Goal: Task Accomplishment & Management: Manage account settings

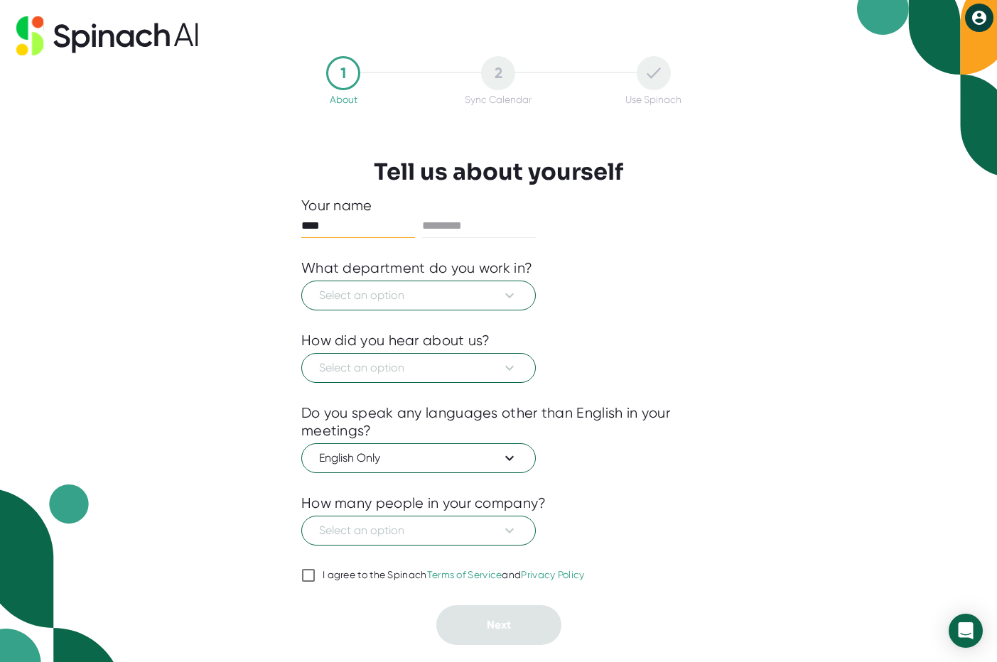
type input "****"
type input "******"
click at [454, 316] on div at bounding box center [498, 321] width 394 height 21
click at [449, 299] on span "Select an option" at bounding box center [418, 295] width 199 height 17
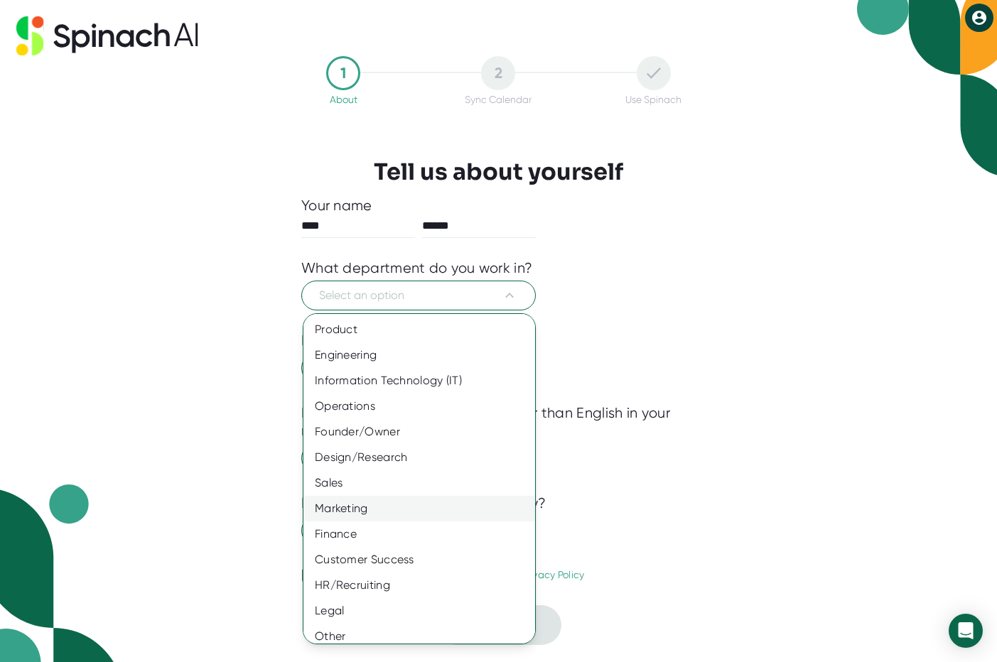
click at [399, 506] on div "Marketing" at bounding box center [419, 509] width 232 height 26
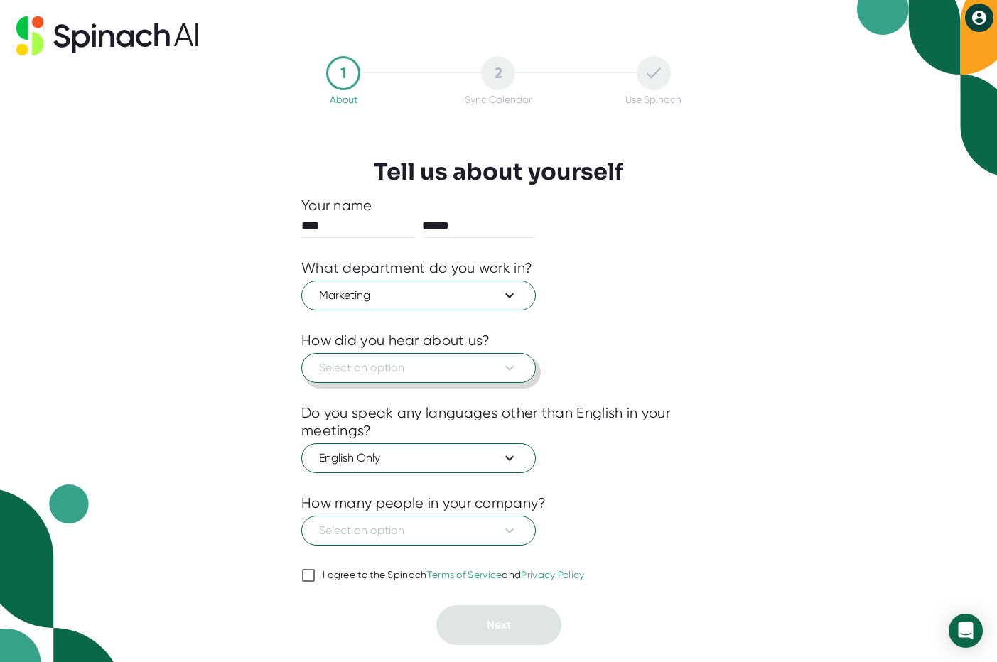
click at [424, 374] on span "Select an option" at bounding box center [418, 368] width 199 height 17
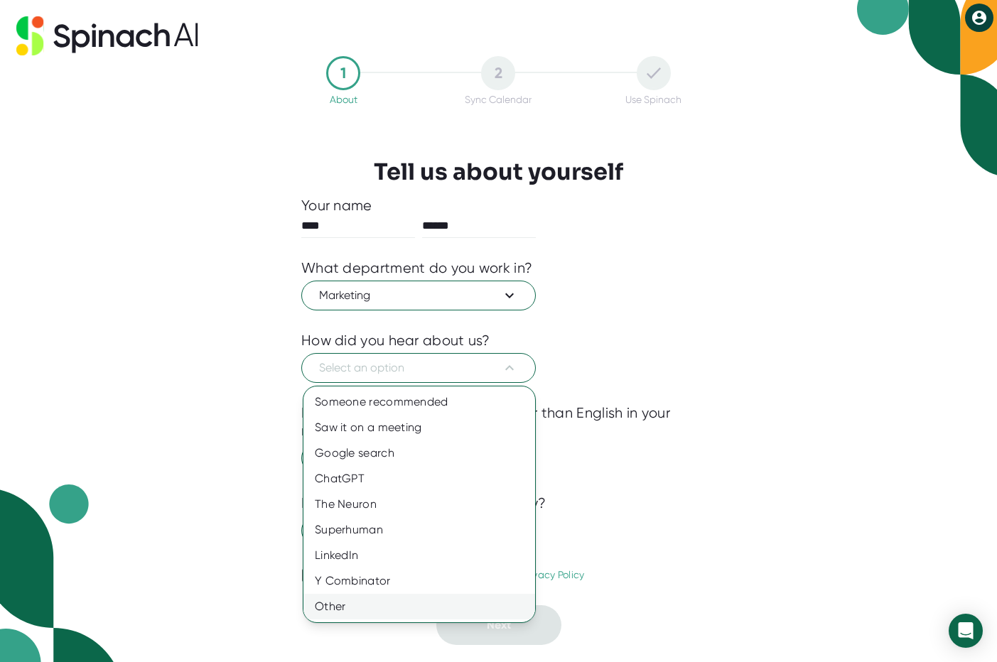
click at [365, 605] on div "Other" at bounding box center [419, 607] width 232 height 26
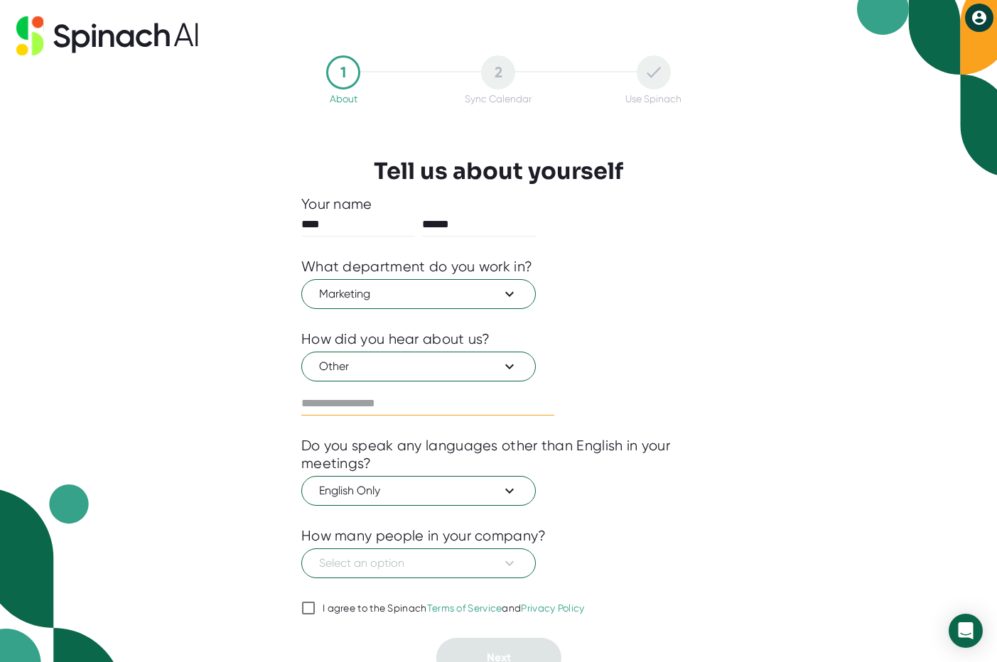
click at [377, 409] on input "text" at bounding box center [427, 403] width 253 height 23
type input "*********"
click at [463, 485] on span "English Only" at bounding box center [418, 491] width 199 height 17
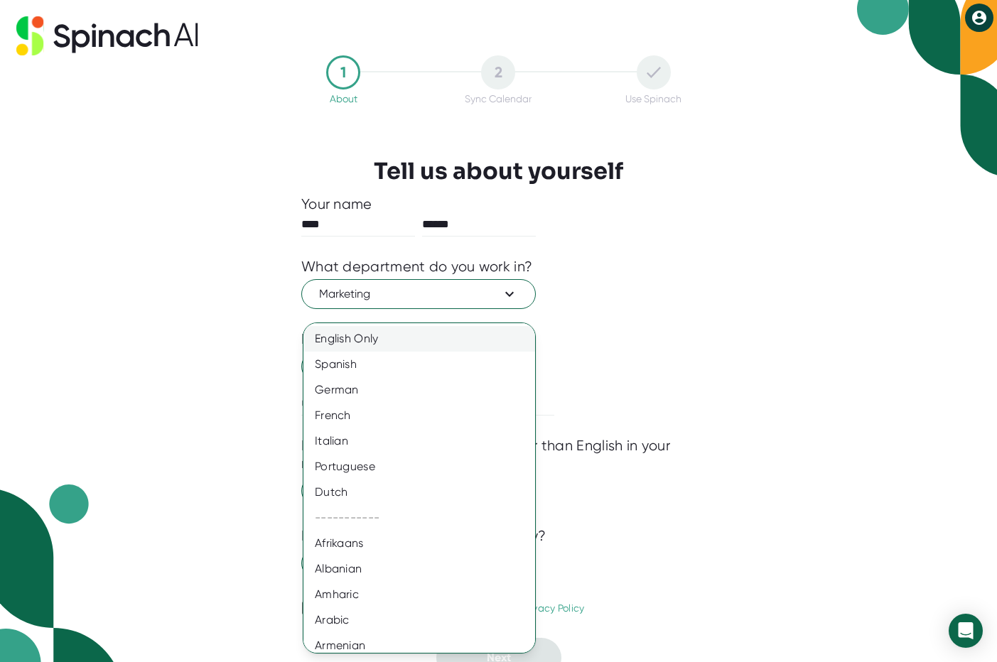
click at [429, 326] on div "English Only" at bounding box center [419, 339] width 232 height 26
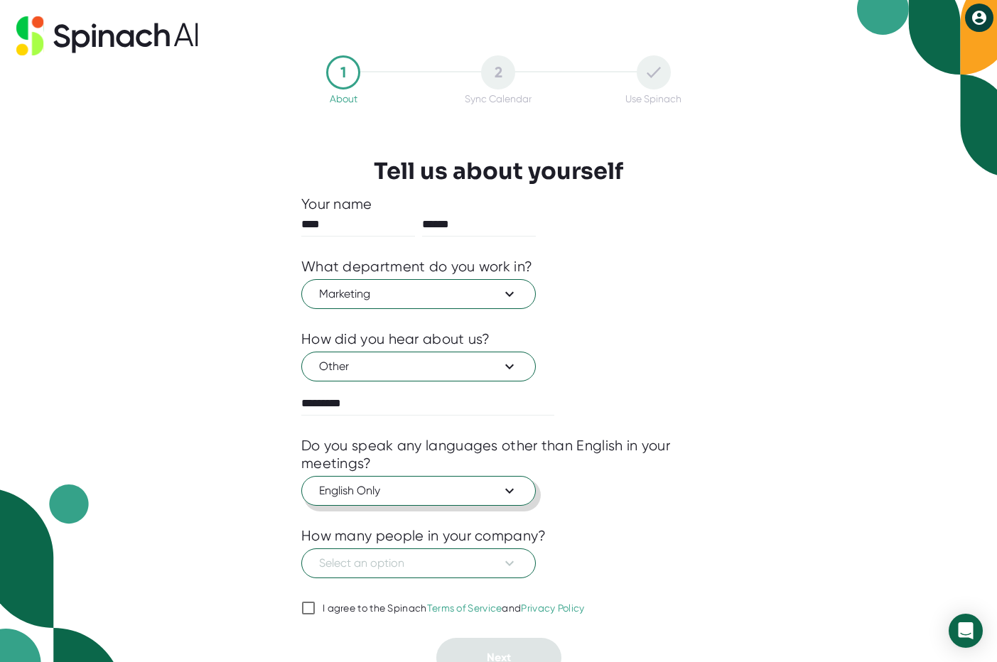
scroll to position [16, 0]
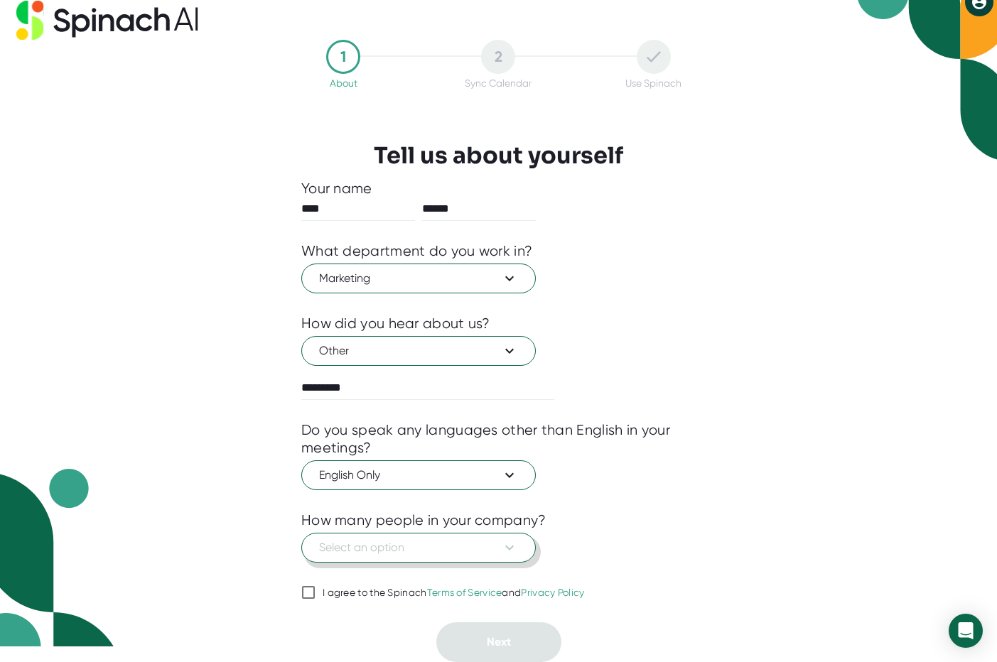
click at [496, 543] on span "Select an option" at bounding box center [418, 547] width 199 height 17
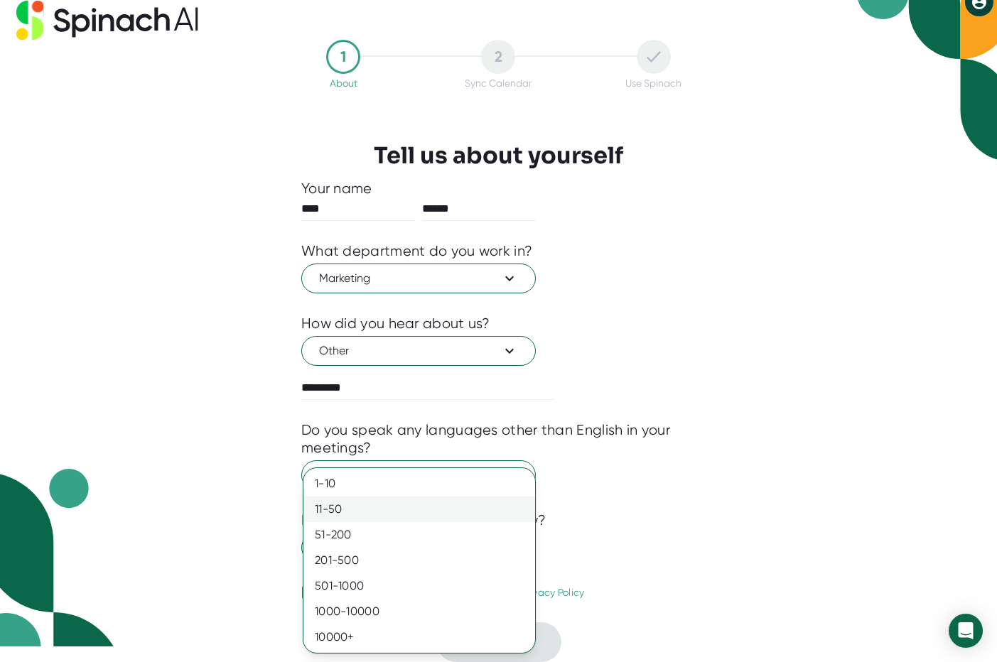
click at [486, 505] on div "11-50" at bounding box center [419, 510] width 232 height 26
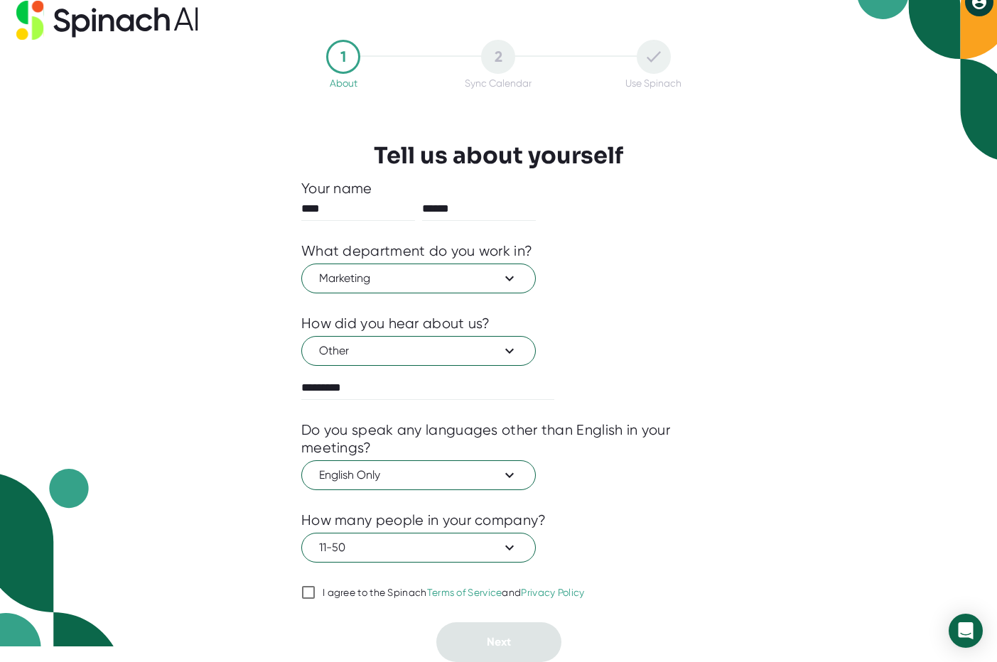
click at [312, 592] on input "I agree to the Spinach Terms of Service and Privacy Policy" at bounding box center [308, 592] width 14 height 17
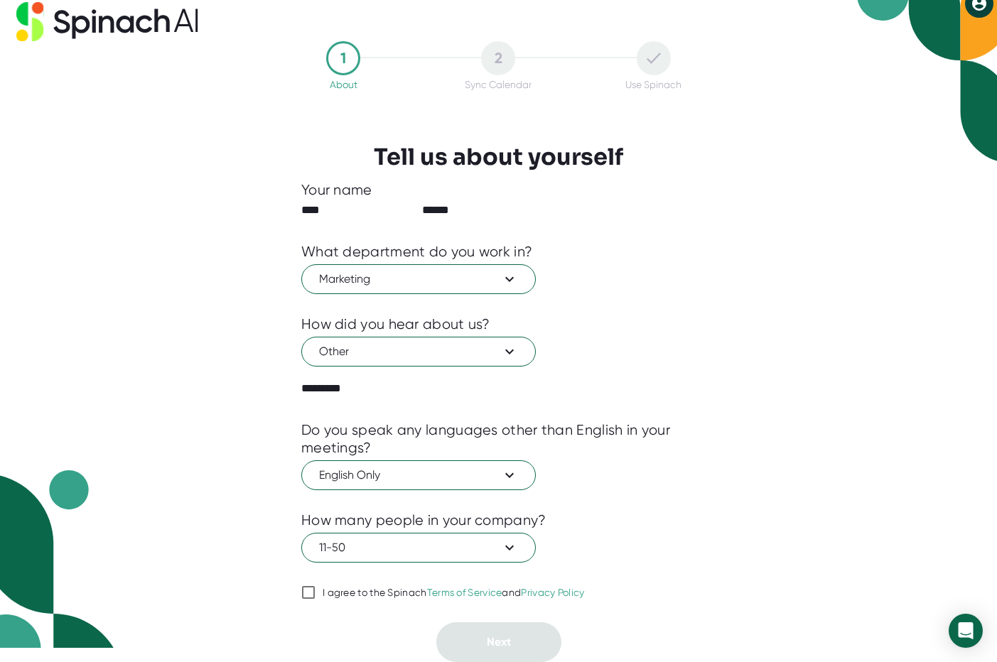
checkbox input "true"
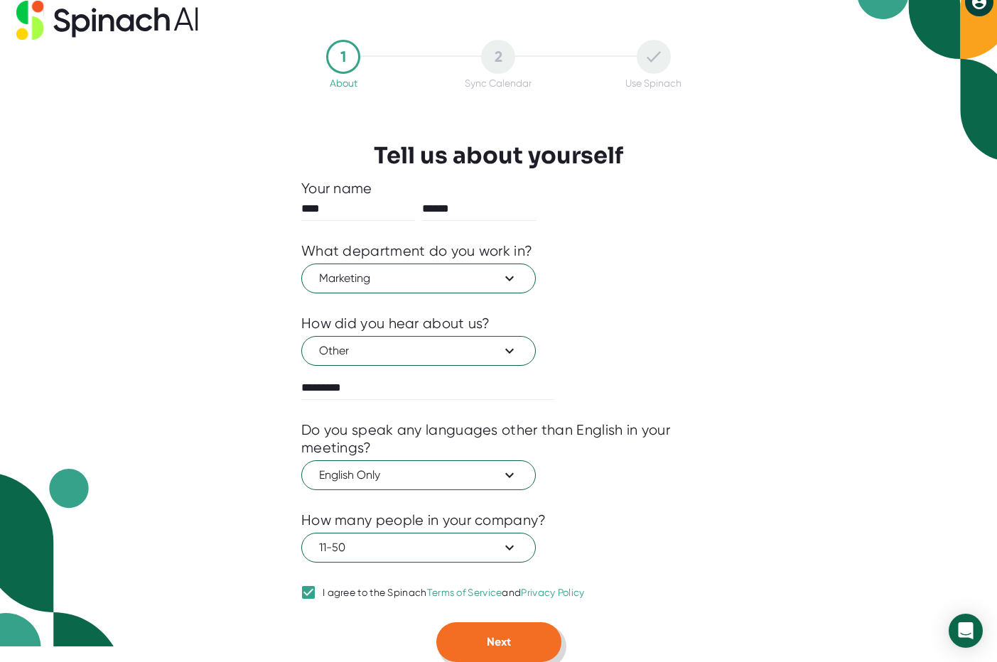
click at [506, 632] on button "Next" at bounding box center [498, 643] width 125 height 40
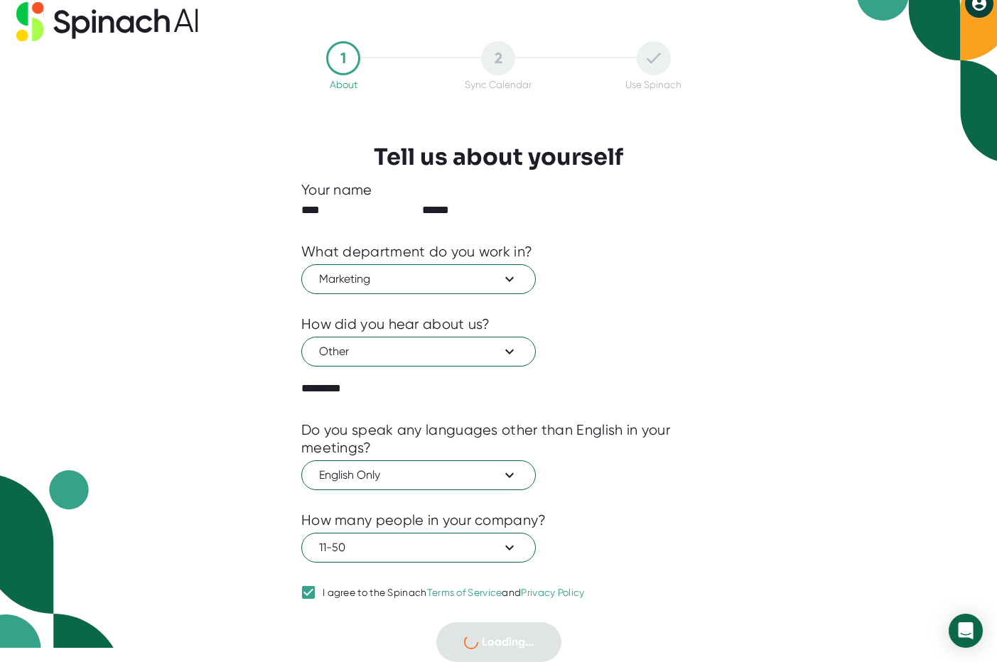
scroll to position [0, 0]
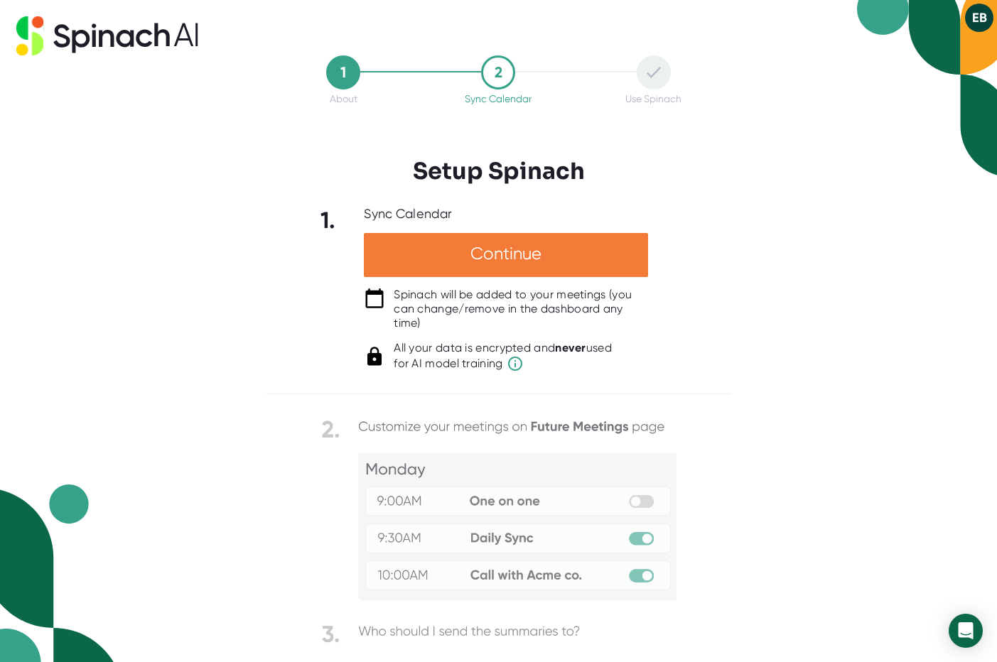
click at [514, 261] on div "Continue" at bounding box center [506, 255] width 284 height 44
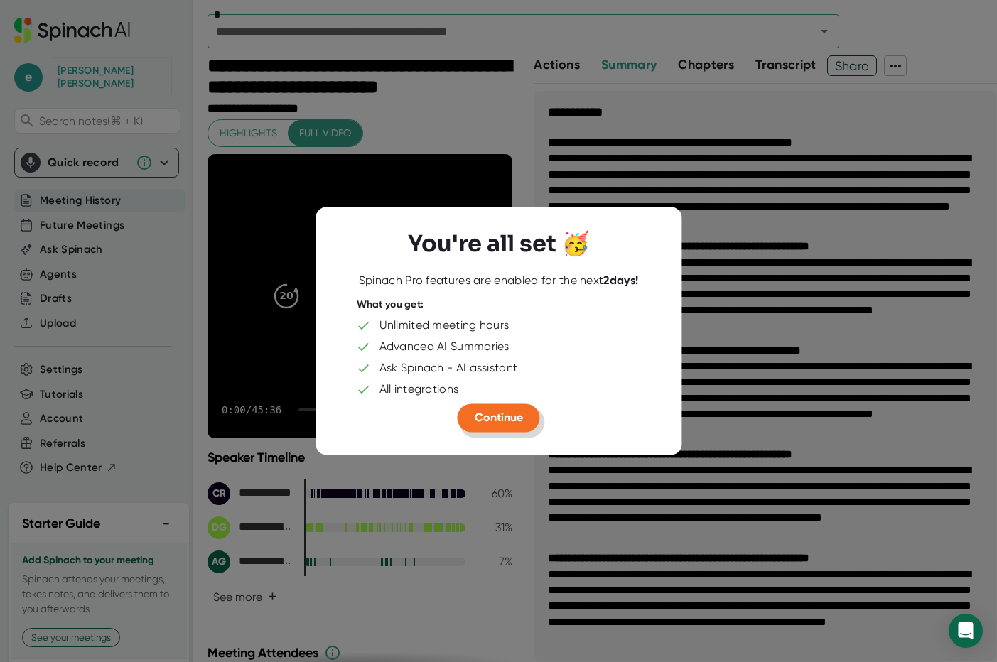
click at [512, 420] on span "Continue" at bounding box center [499, 418] width 48 height 14
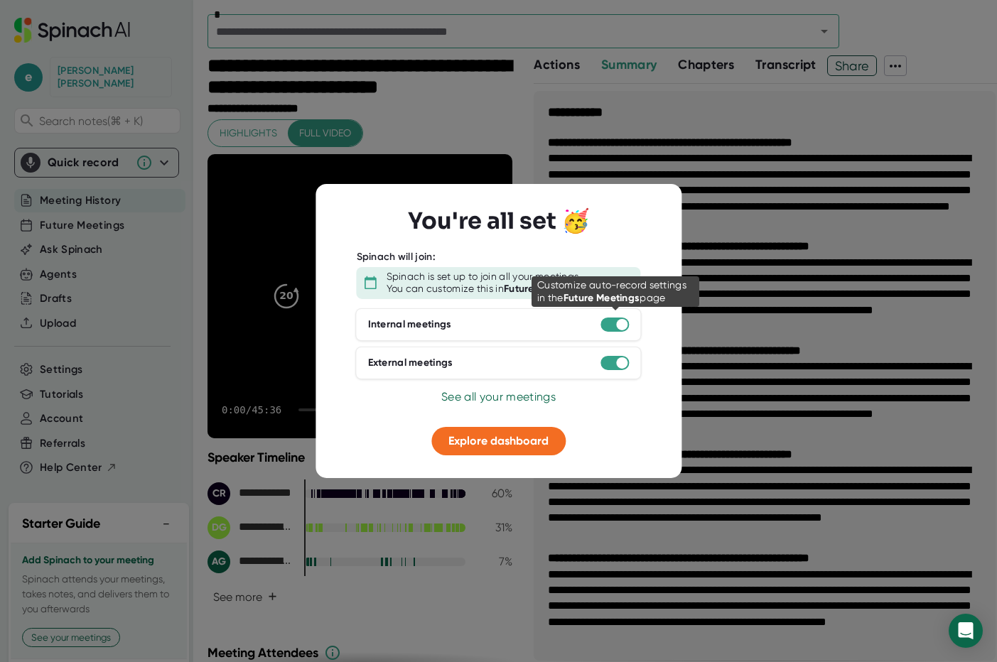
click at [613, 321] on div at bounding box center [615, 324] width 28 height 14
click at [613, 325] on div at bounding box center [615, 324] width 28 height 14
click at [622, 325] on div at bounding box center [622, 323] width 11 height 11
drag, startPoint x: 615, startPoint y: 325, endPoint x: 604, endPoint y: 326, distance: 10.7
click at [604, 326] on div at bounding box center [615, 324] width 28 height 14
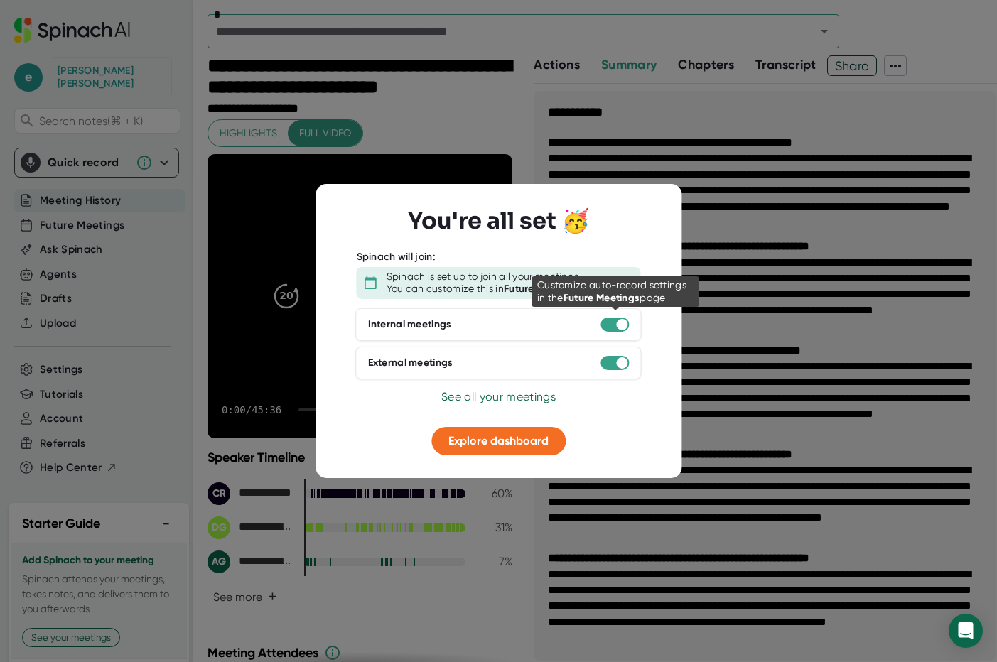
click at [623, 326] on div at bounding box center [622, 323] width 11 height 11
click at [604, 324] on div at bounding box center [615, 324] width 28 height 14
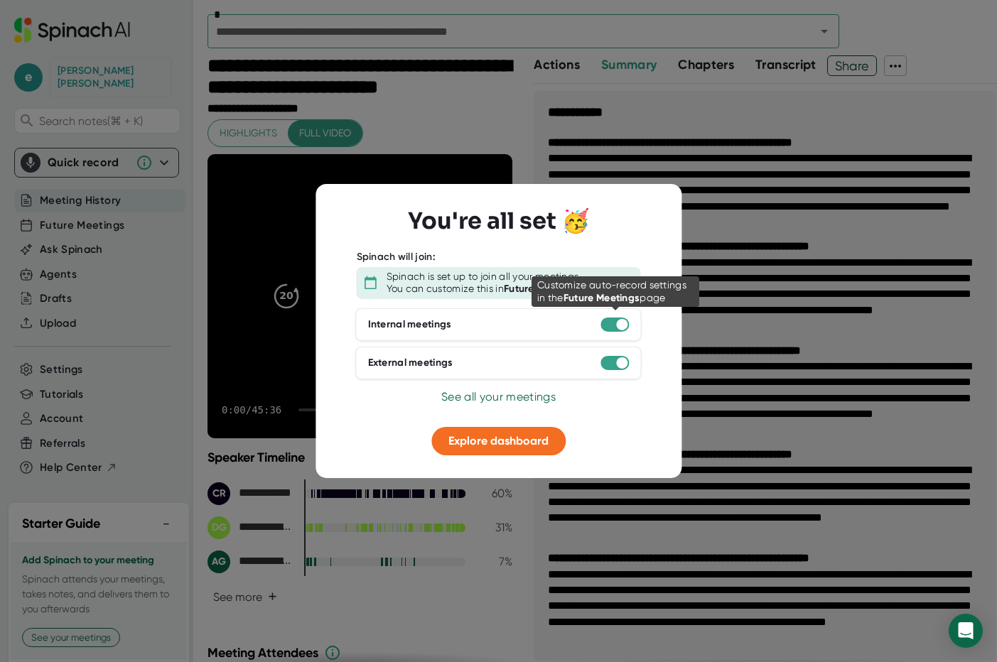
click at [604, 324] on div at bounding box center [615, 324] width 28 height 14
click at [486, 289] on div "You can customize this in Future Meetings ." at bounding box center [485, 289] width 196 height 13
click at [503, 436] on span "Explore dashboard" at bounding box center [498, 441] width 100 height 14
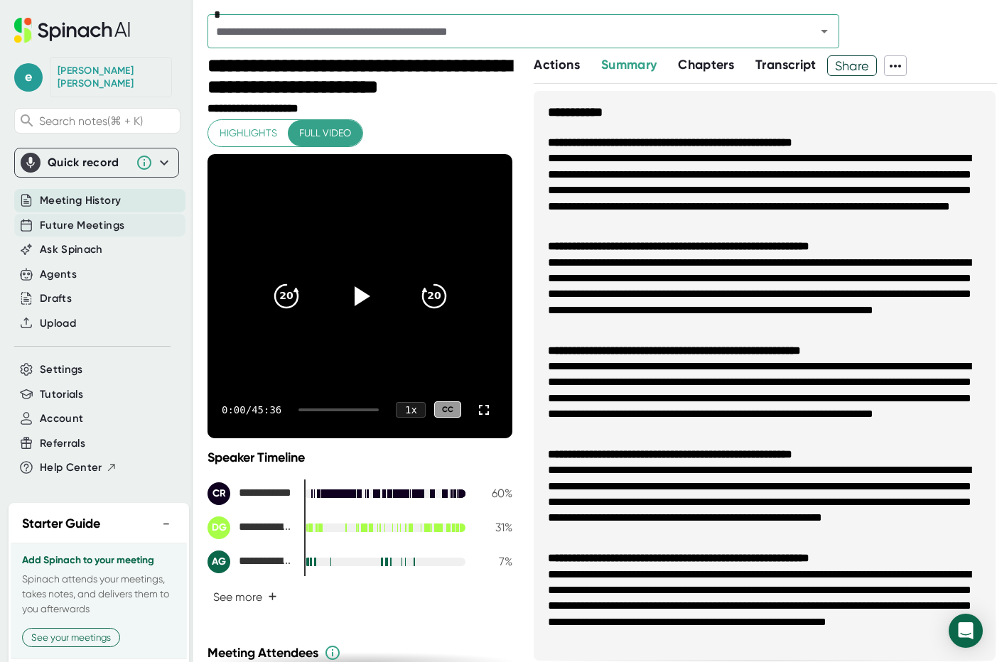
click at [101, 217] on span "Future Meetings" at bounding box center [82, 225] width 85 height 16
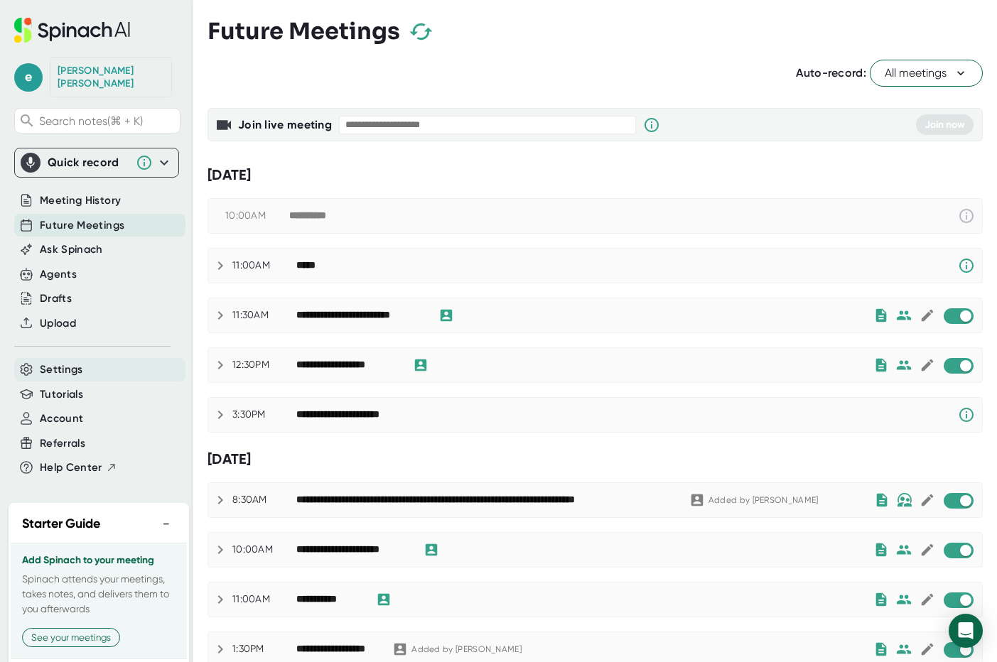
click at [70, 362] on span "Settings" at bounding box center [61, 370] width 43 height 16
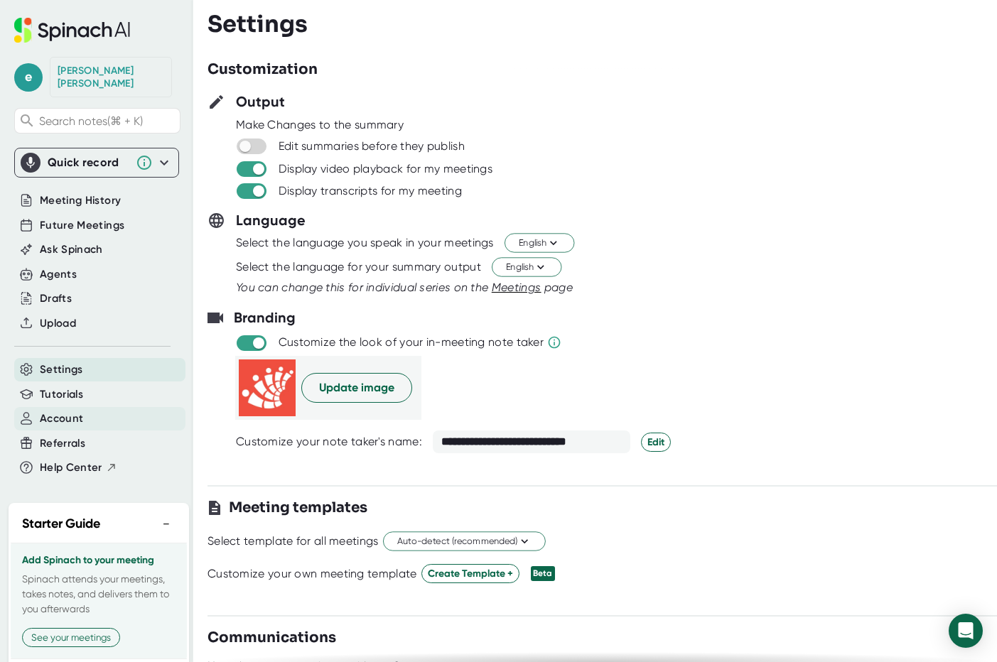
click at [64, 411] on span "Account" at bounding box center [61, 419] width 43 height 16
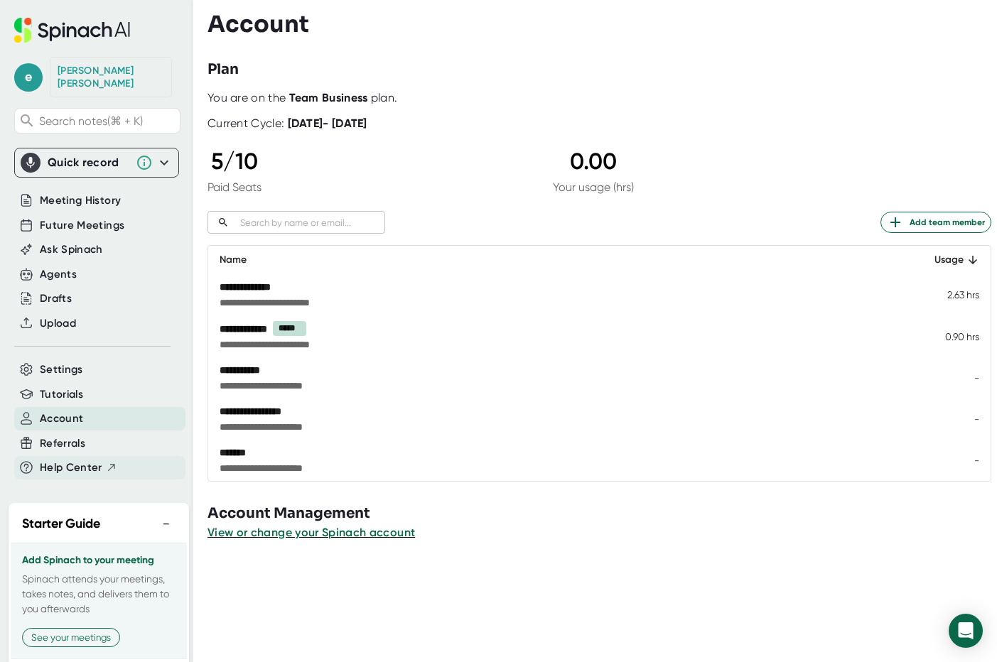
scroll to position [5, 0]
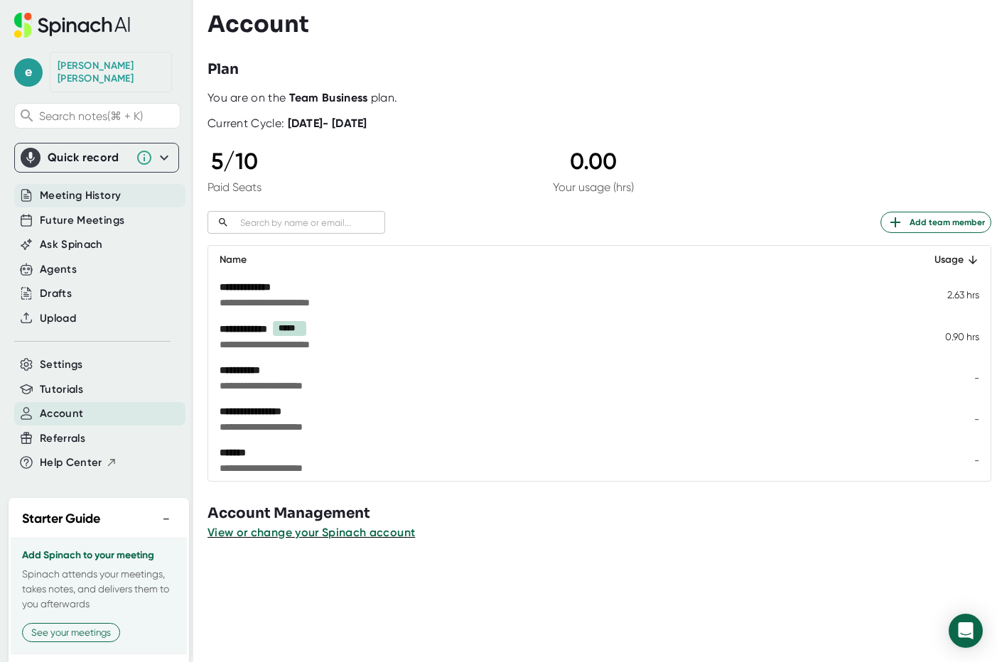
click at [83, 188] on span "Meeting History" at bounding box center [80, 196] width 81 height 16
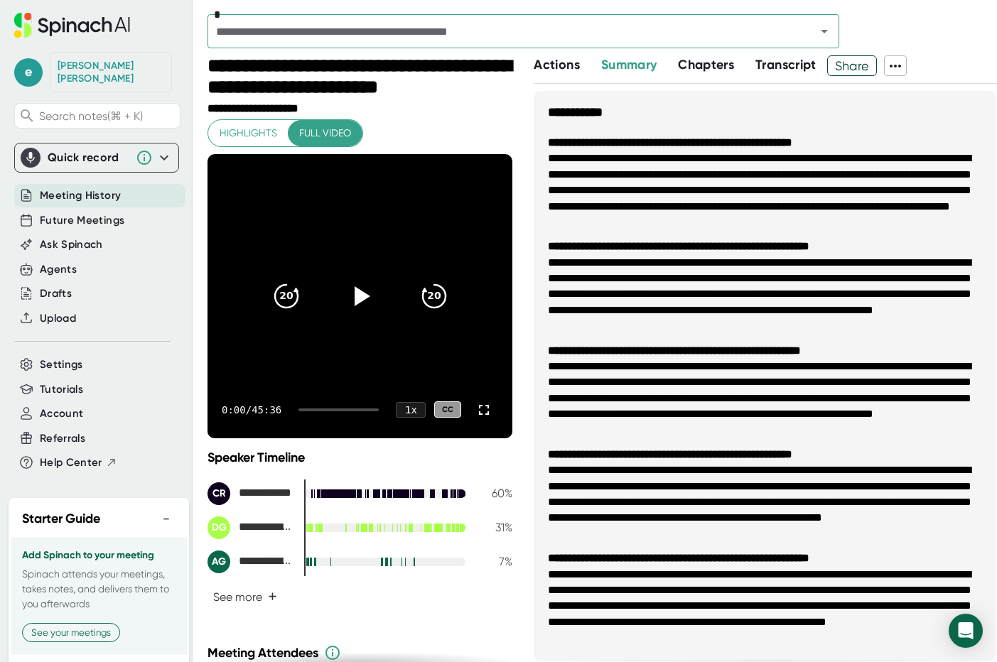
click at [69, 68] on div "[PERSON_NAME]" at bounding box center [111, 72] width 107 height 25
click at [37, 69] on span "e" at bounding box center [28, 72] width 28 height 28
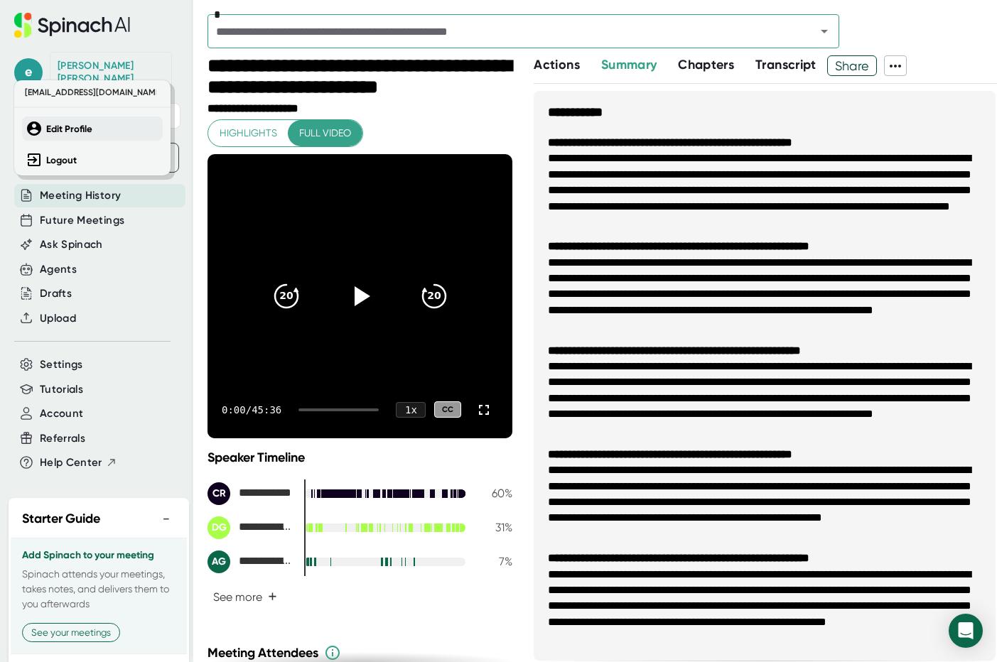
click at [81, 131] on b "Edit Profile" at bounding box center [69, 129] width 46 height 12
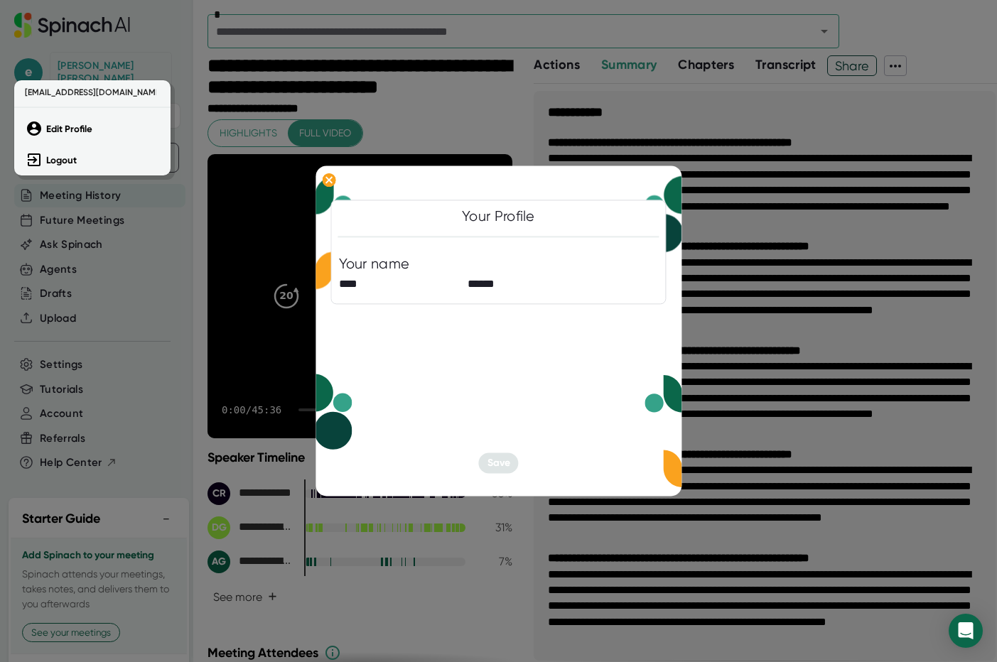
click at [522, 287] on div at bounding box center [498, 331] width 997 height 662
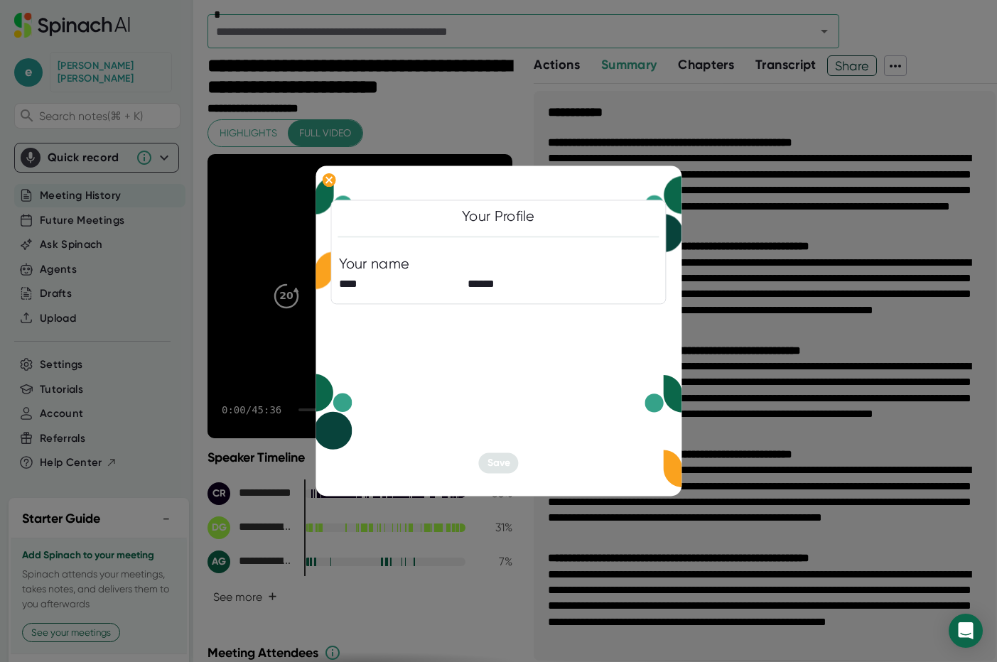
click at [656, 172] on icon at bounding box center [663, 232] width 37 height 132
click at [669, 185] on icon at bounding box center [683, 195] width 38 height 38
click at [335, 183] on ellipse at bounding box center [329, 180] width 14 height 14
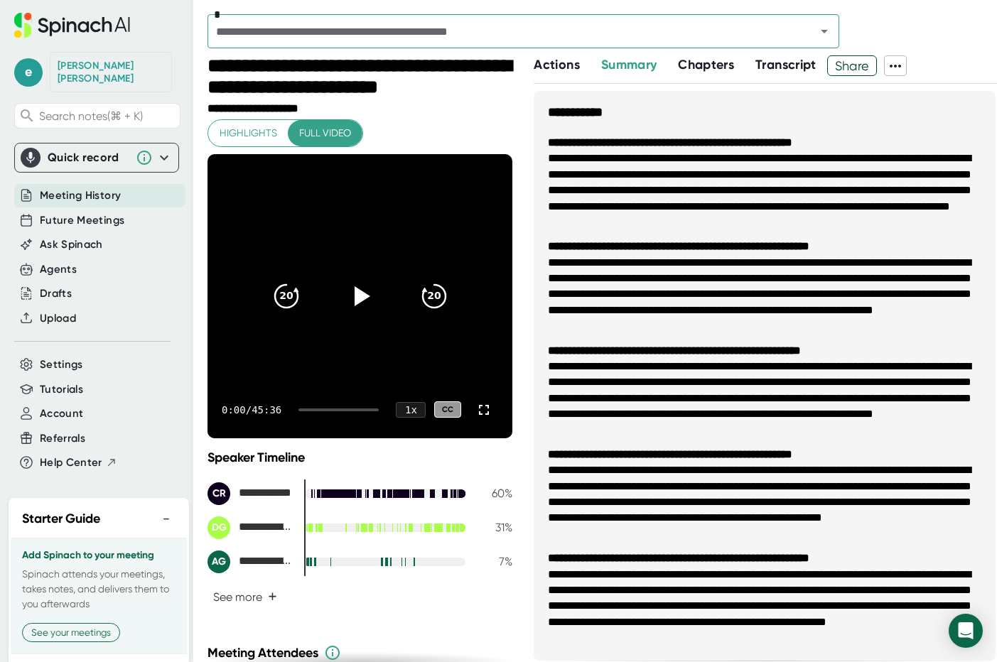
scroll to position [191, 0]
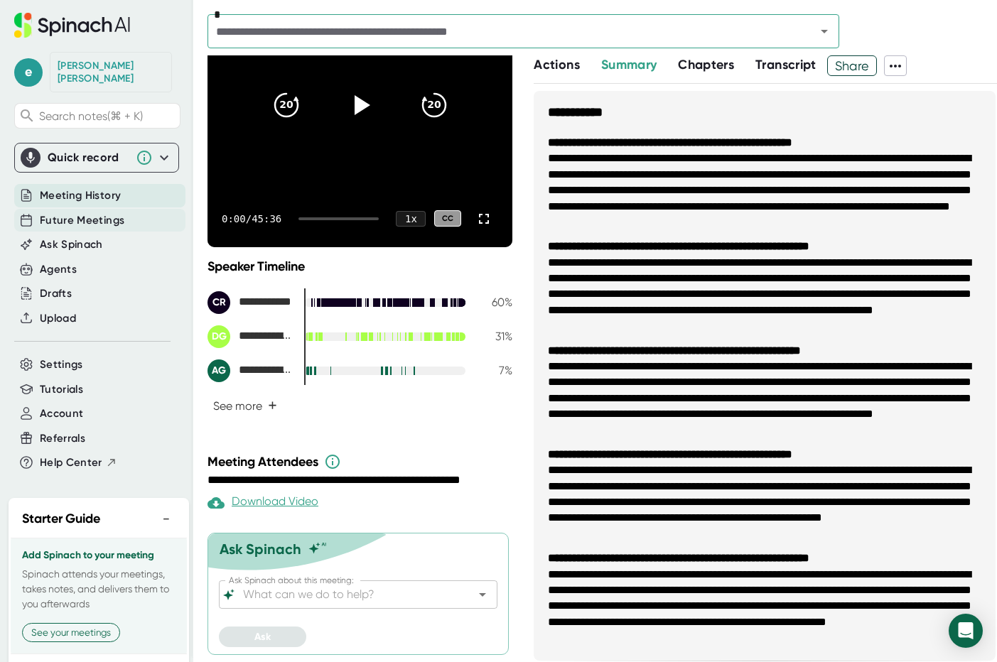
click at [114, 212] on span "Future Meetings" at bounding box center [82, 220] width 85 height 16
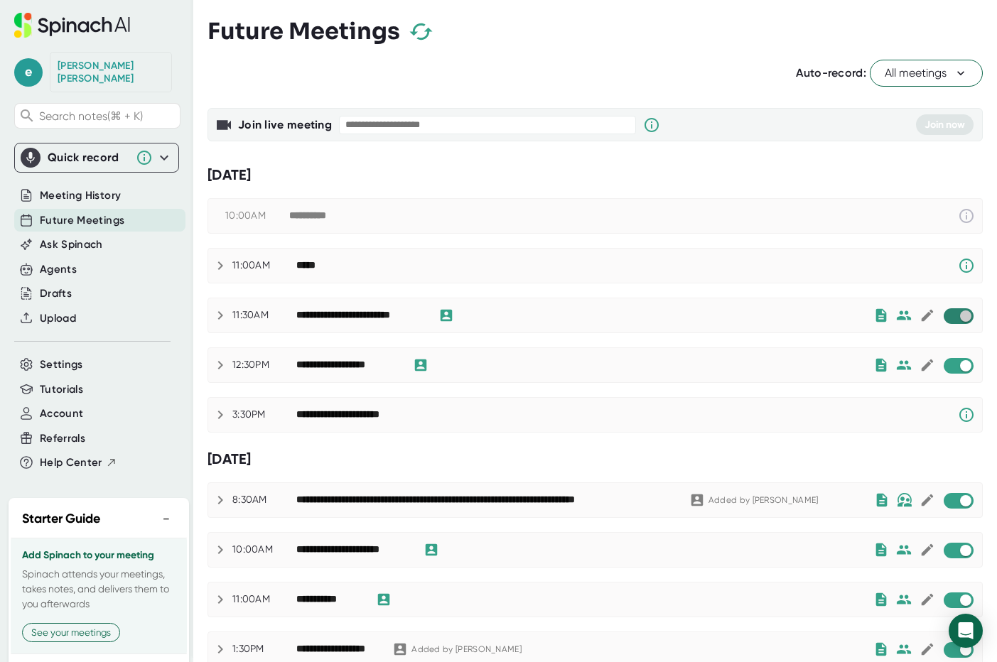
click at [957, 317] on input "checkbox" at bounding box center [965, 316] width 41 height 13
checkbox input "true"
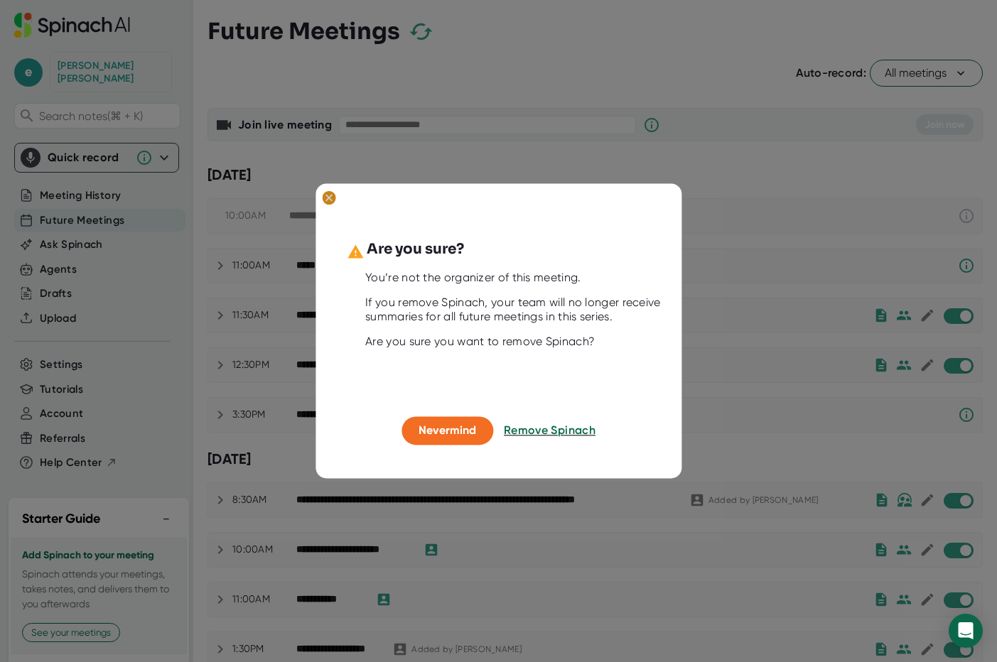
click at [332, 196] on ellipse at bounding box center [329, 198] width 14 height 14
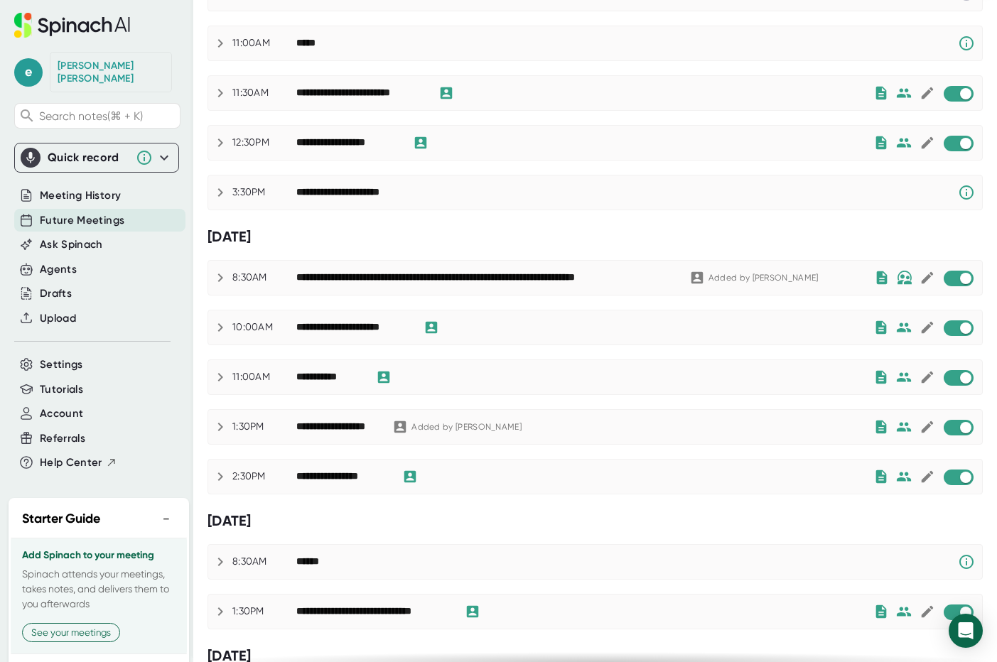
scroll to position [230, 0]
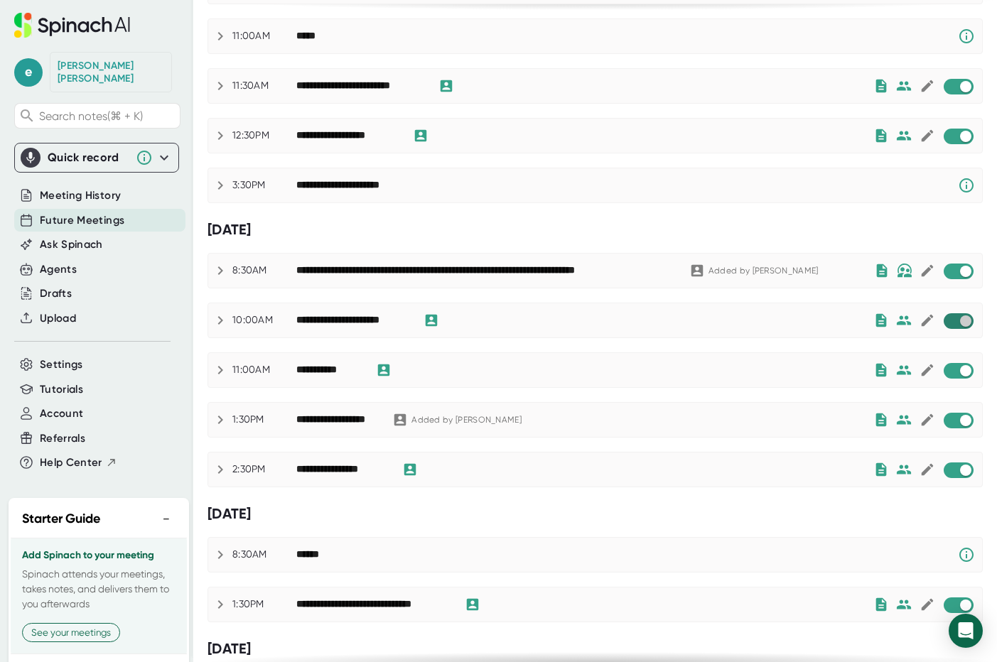
click at [953, 321] on input "checkbox" at bounding box center [965, 321] width 41 height 13
click at [959, 371] on input "checkbox" at bounding box center [965, 371] width 41 height 13
click at [960, 422] on input "checkbox" at bounding box center [965, 420] width 41 height 13
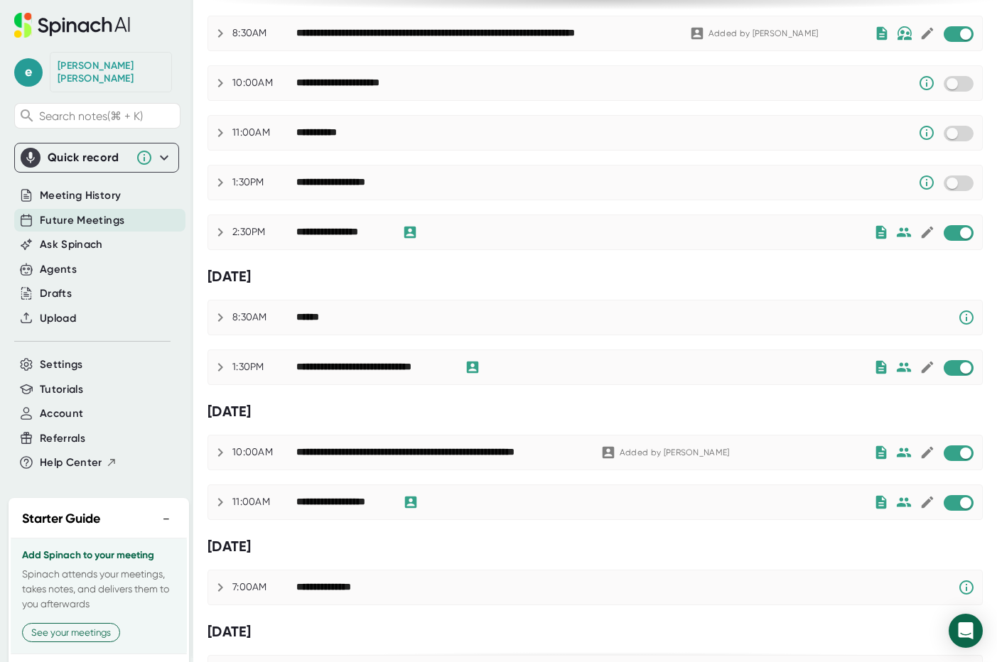
scroll to position [493, 0]
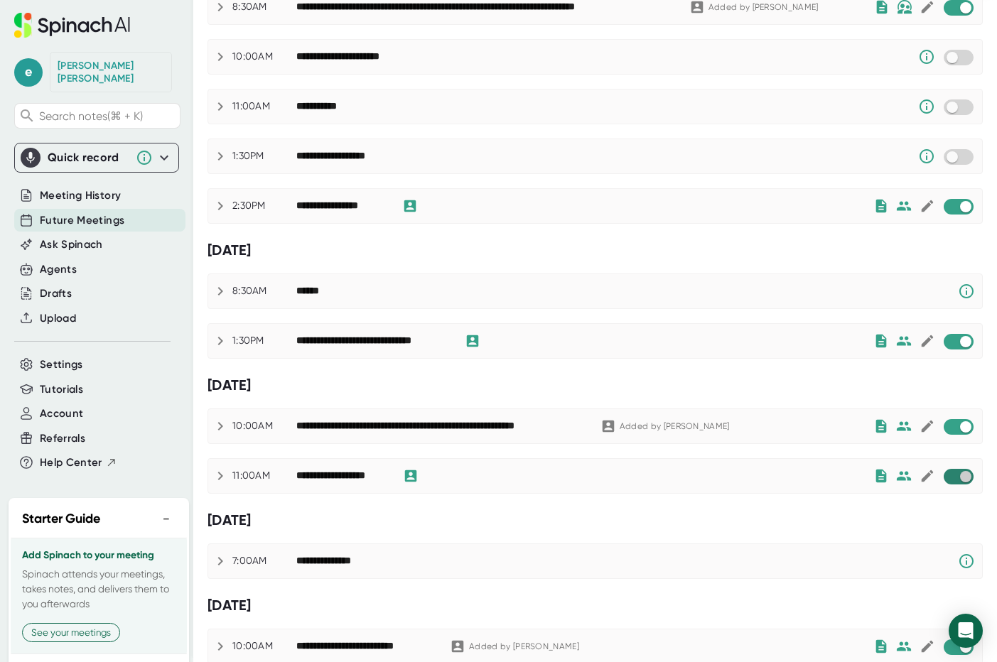
click at [959, 479] on input "checkbox" at bounding box center [965, 476] width 41 height 13
checkbox input "true"
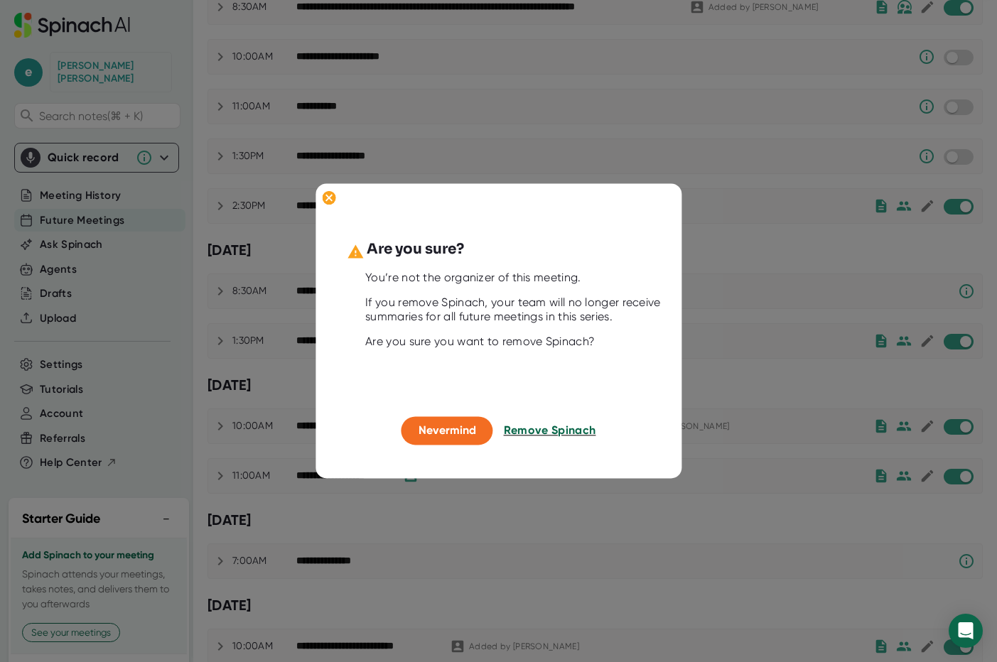
click at [559, 431] on span "Remove Spinach" at bounding box center [550, 431] width 92 height 14
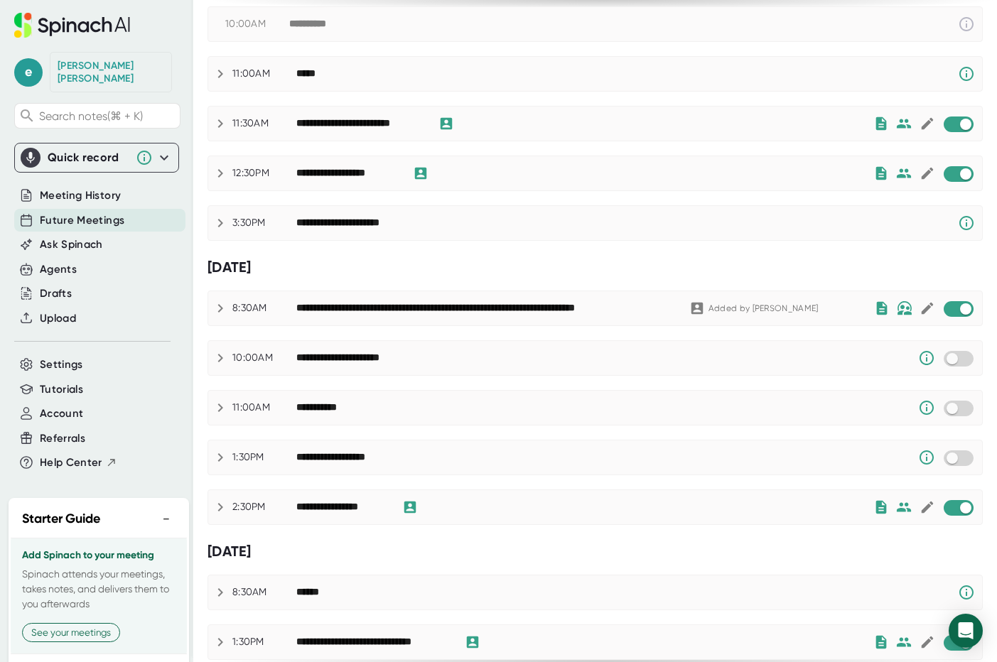
scroll to position [0, 0]
